Goal: Task Accomplishment & Management: Use online tool/utility

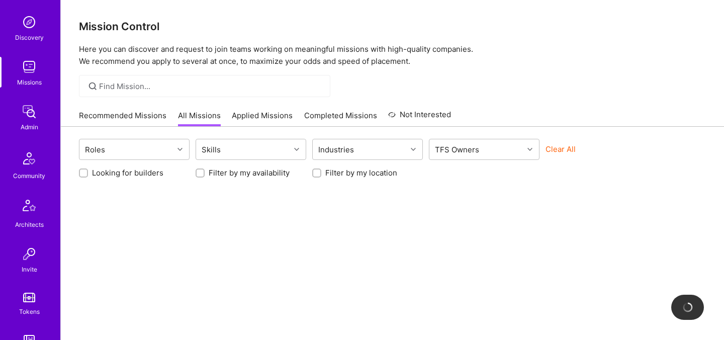
scroll to position [302, 0]
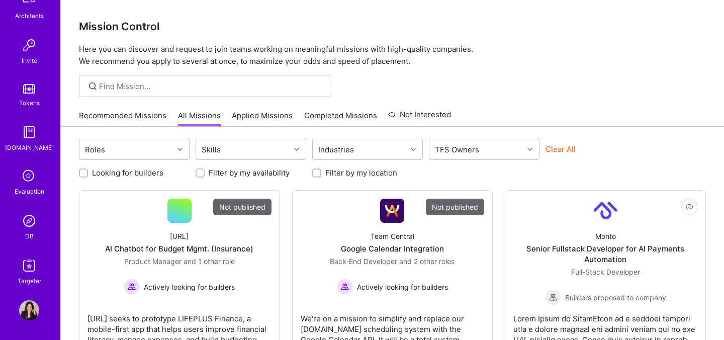
click at [27, 178] on icon at bounding box center [29, 176] width 19 height 19
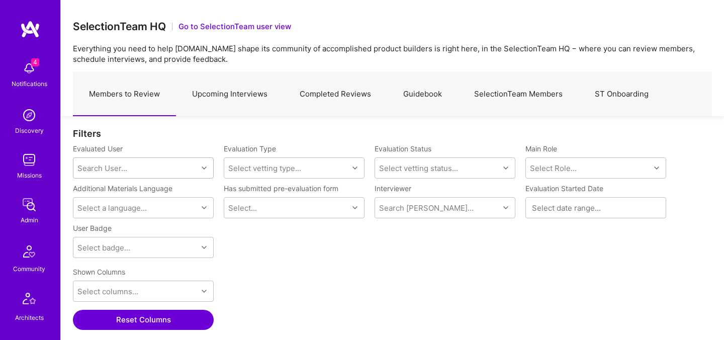
scroll to position [234, 639]
click at [551, 91] on link "SelectionTeam Members" at bounding box center [518, 94] width 121 height 44
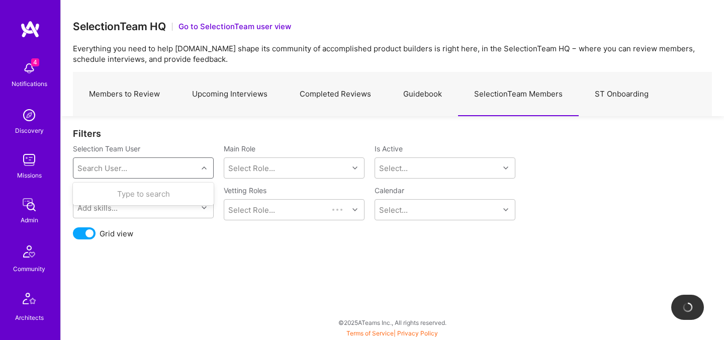
click at [139, 171] on div "Search User..." at bounding box center [135, 168] width 124 height 20
type input "[PERSON_NAME]"
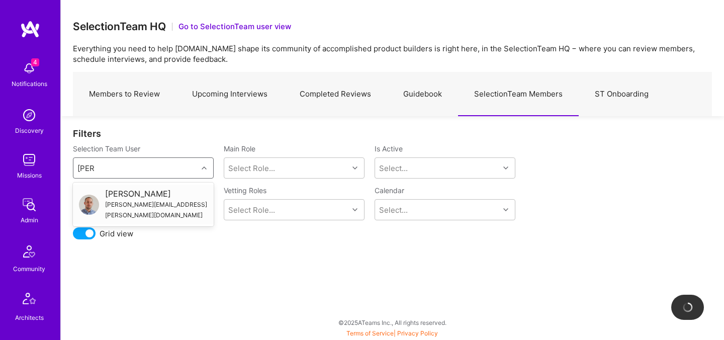
click at [139, 192] on div "[PERSON_NAME]" at bounding box center [156, 193] width 103 height 11
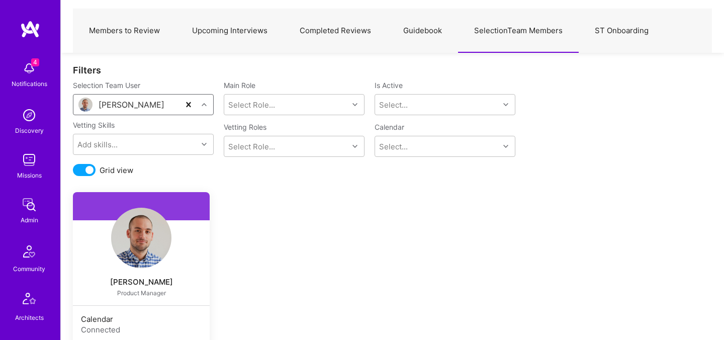
scroll to position [171, 0]
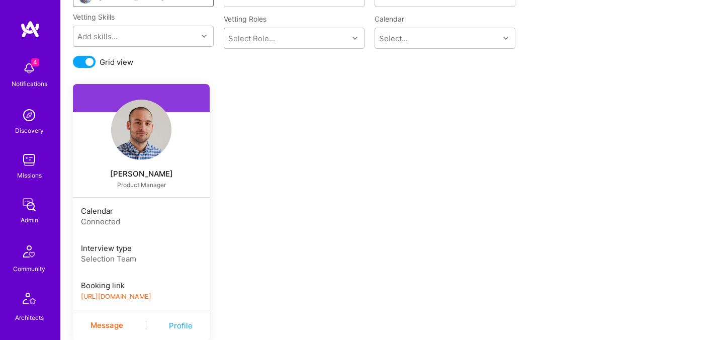
click at [120, 295] on link "[URL][DOMAIN_NAME]" at bounding box center [116, 297] width 70 height 8
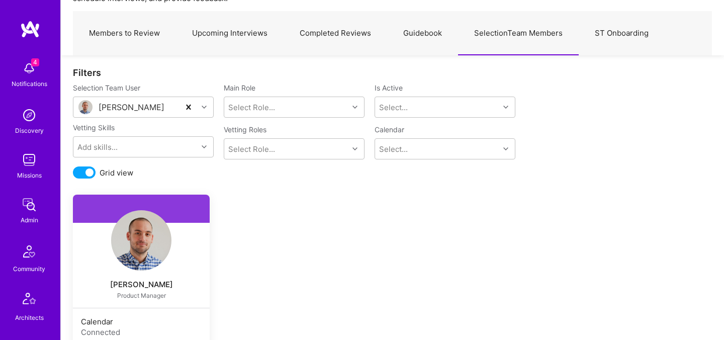
scroll to position [49, 0]
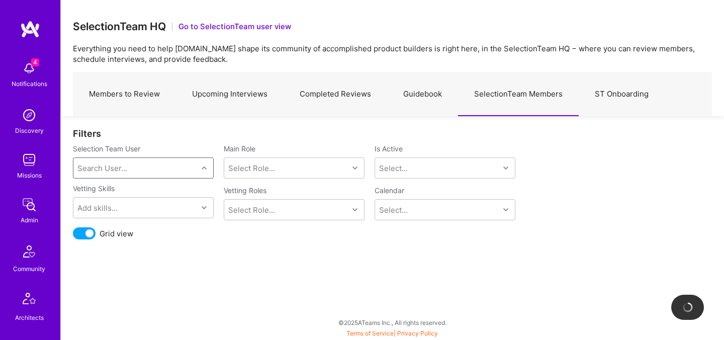
type input "h"
type input "jav"
click at [151, 196] on div "[PERSON_NAME]" at bounding box center [156, 193] width 103 height 11
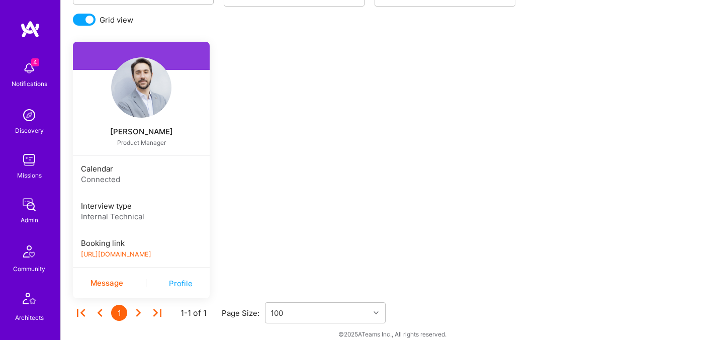
scroll to position [225, 0]
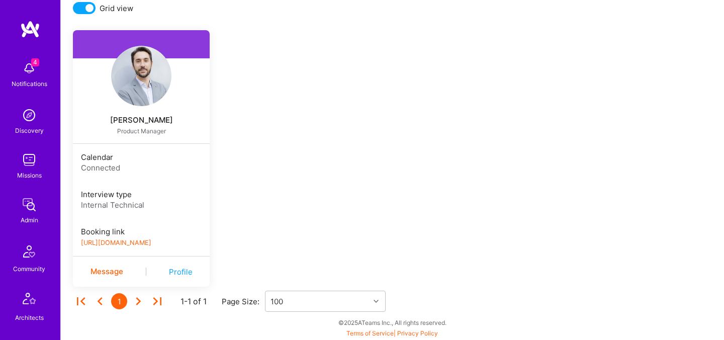
click at [151, 240] on link "[URL][DOMAIN_NAME]" at bounding box center [116, 243] width 70 height 8
click at [147, 241] on link "[URL][DOMAIN_NAME]" at bounding box center [116, 243] width 70 height 8
